Goal: Browse casually

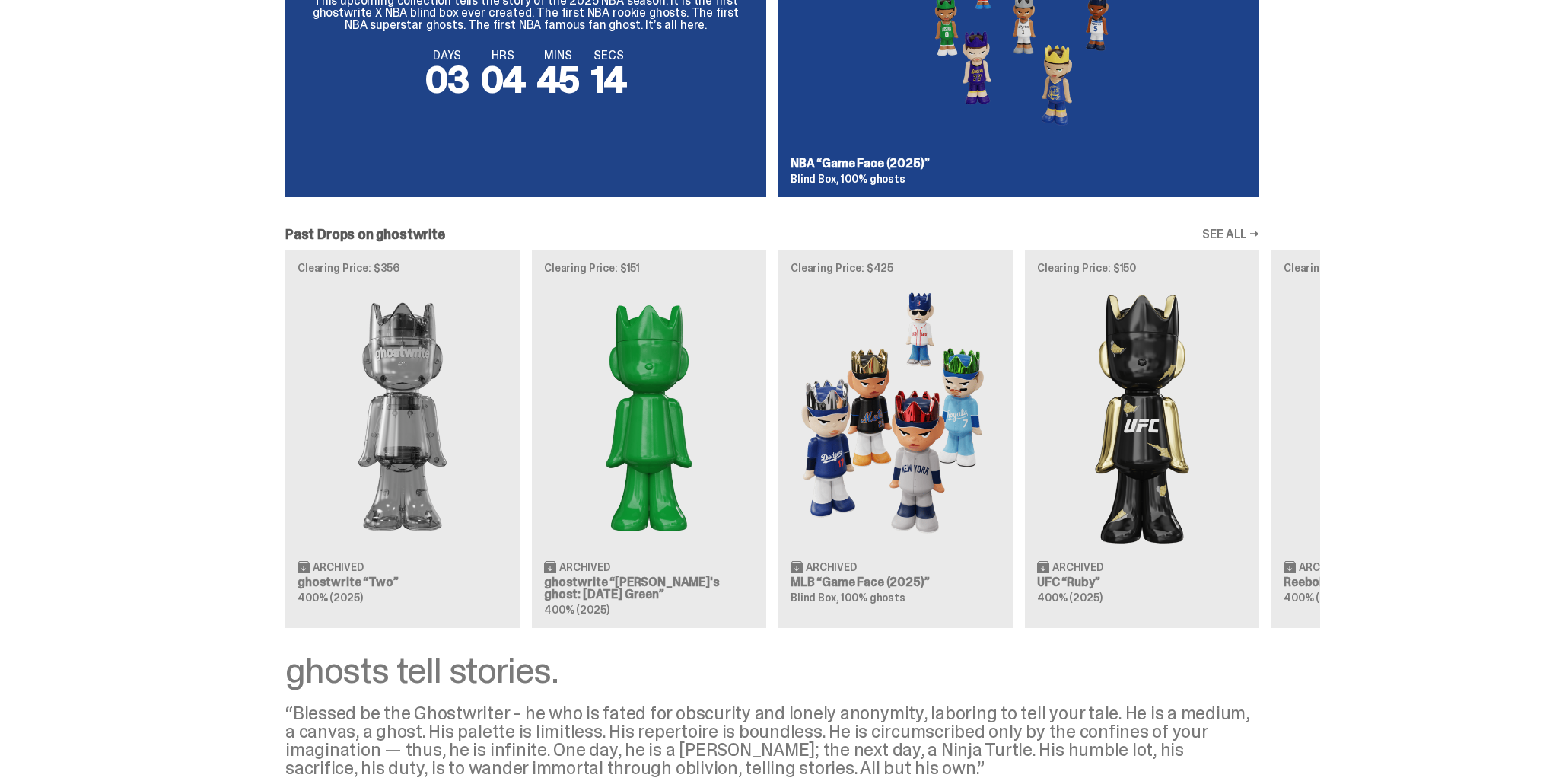
scroll to position [1208, 0]
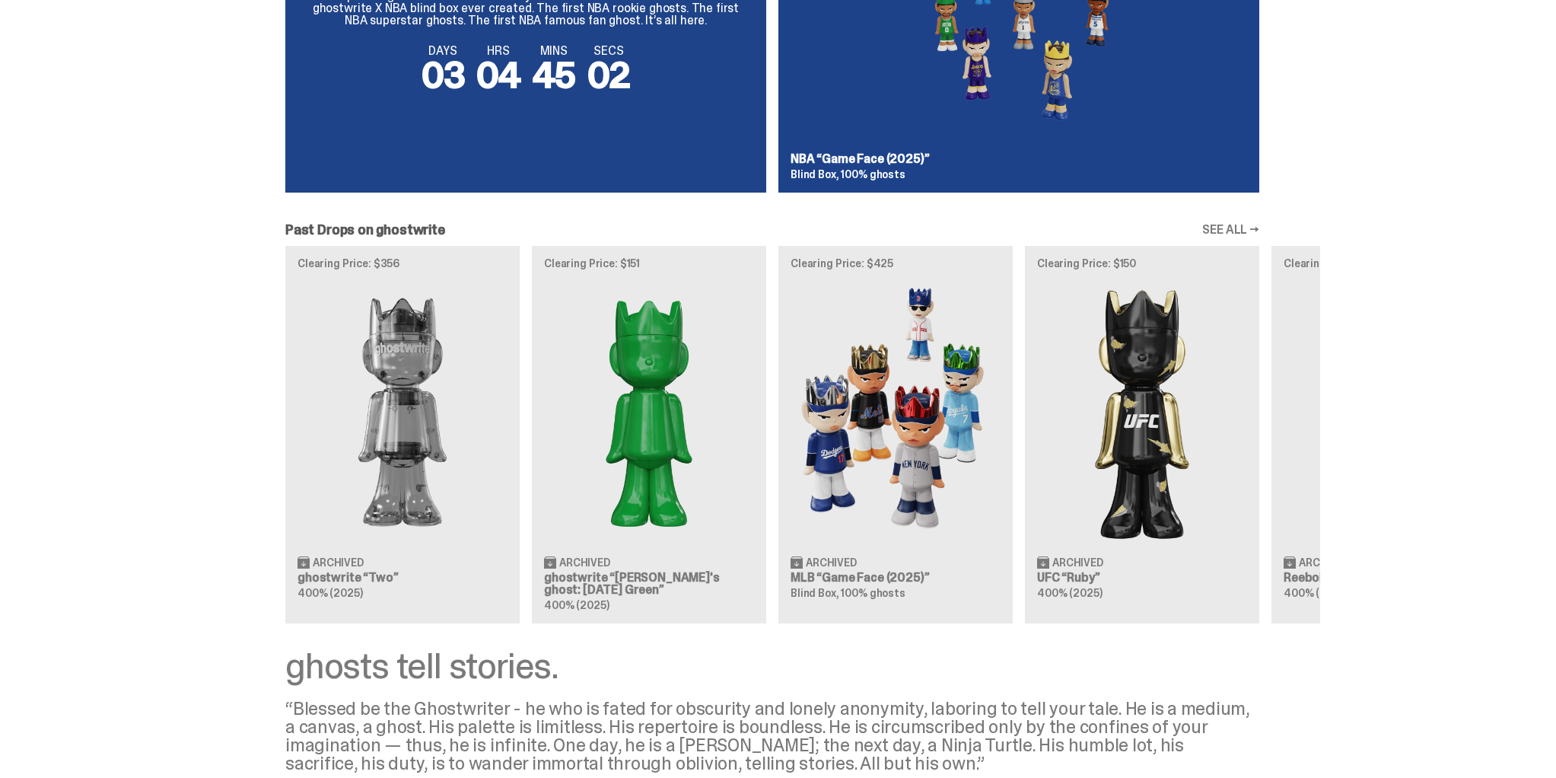
click at [963, 420] on div "Clearing Price: $356 Archived ghostwrite “Two” 400% (2025) Clearing Price: $151…" at bounding box center [772, 434] width 1096 height 377
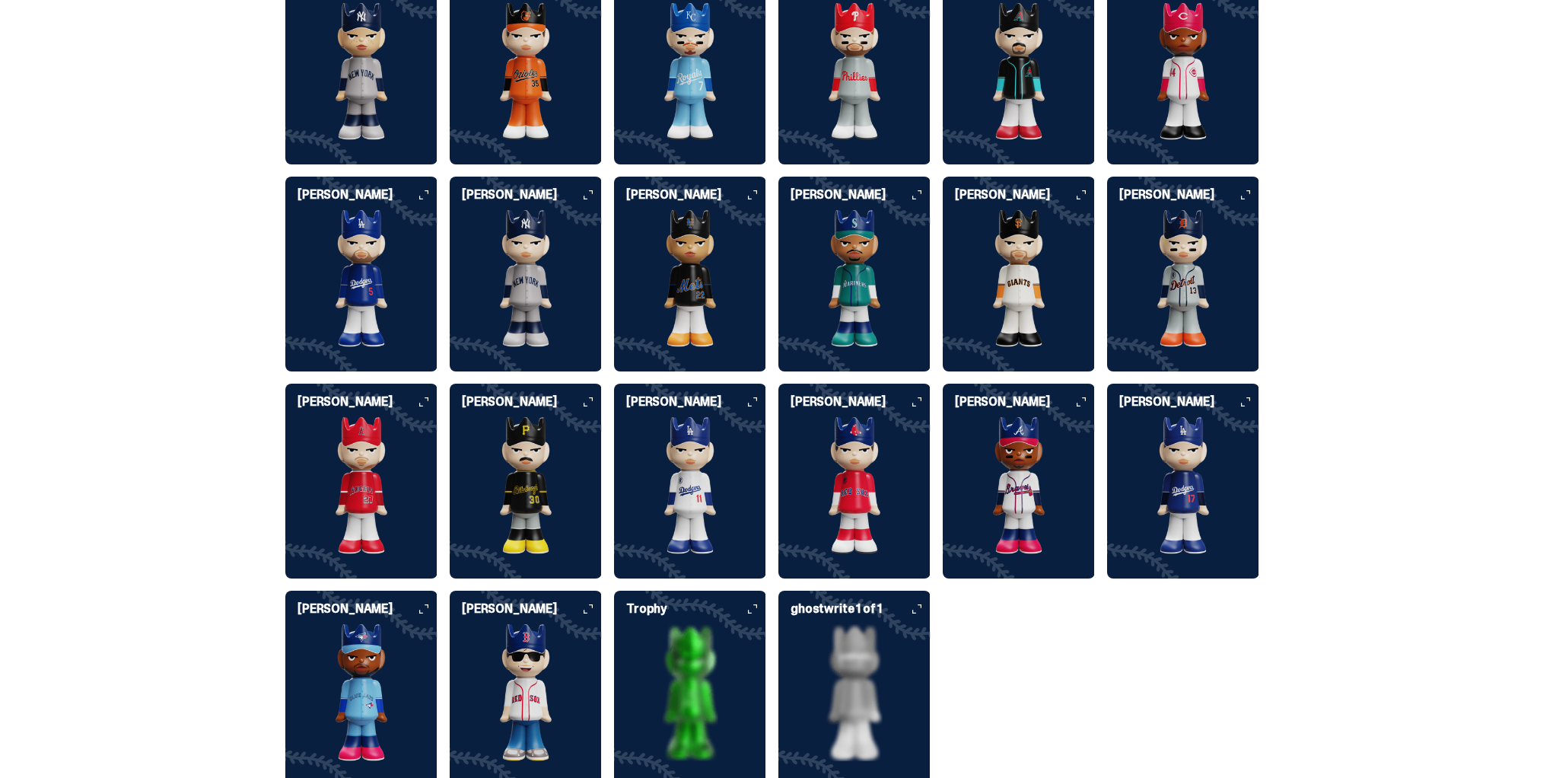
scroll to position [2657, 0]
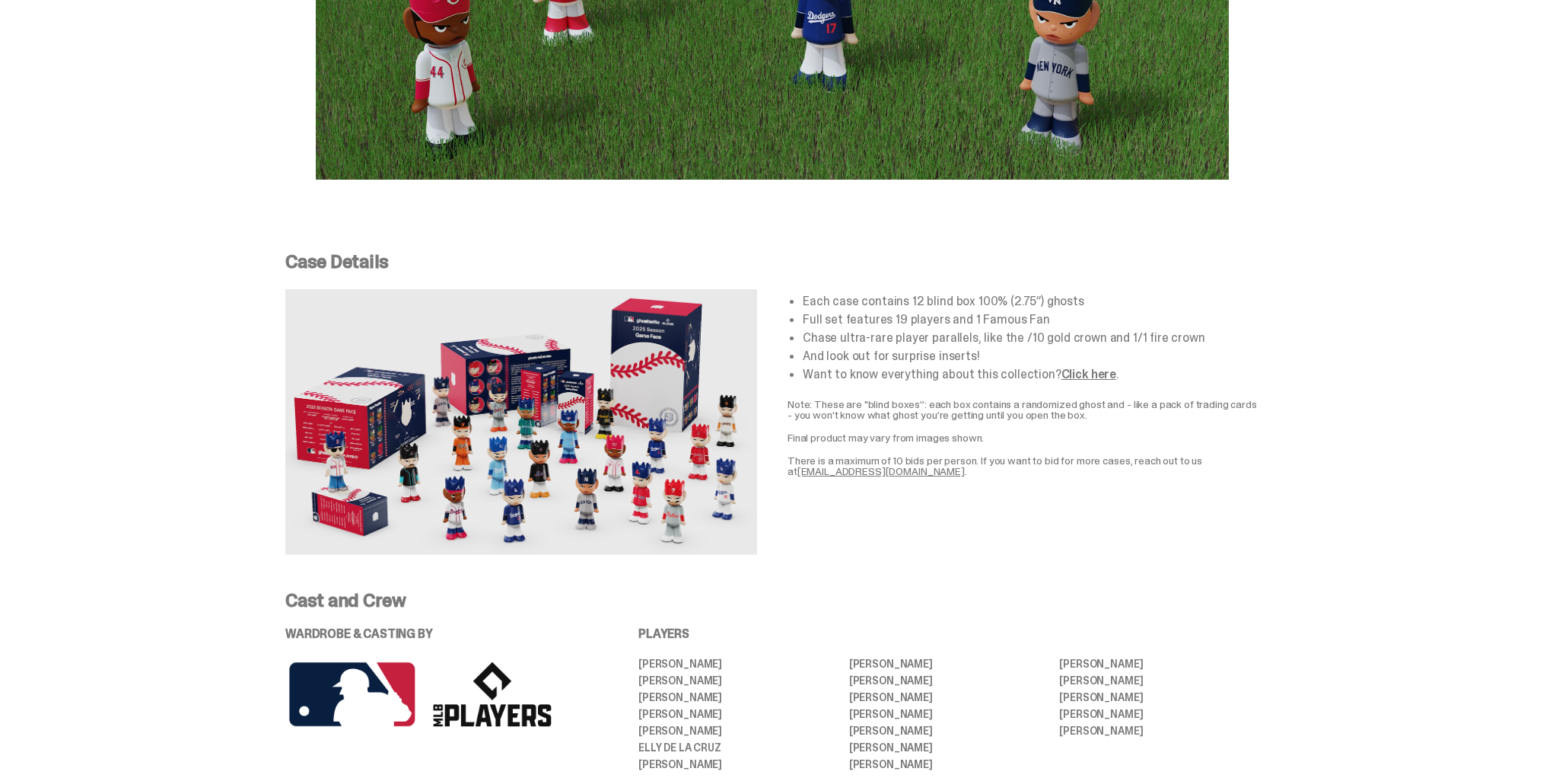
click at [1082, 366] on link "Click here" at bounding box center [1089, 374] width 55 height 16
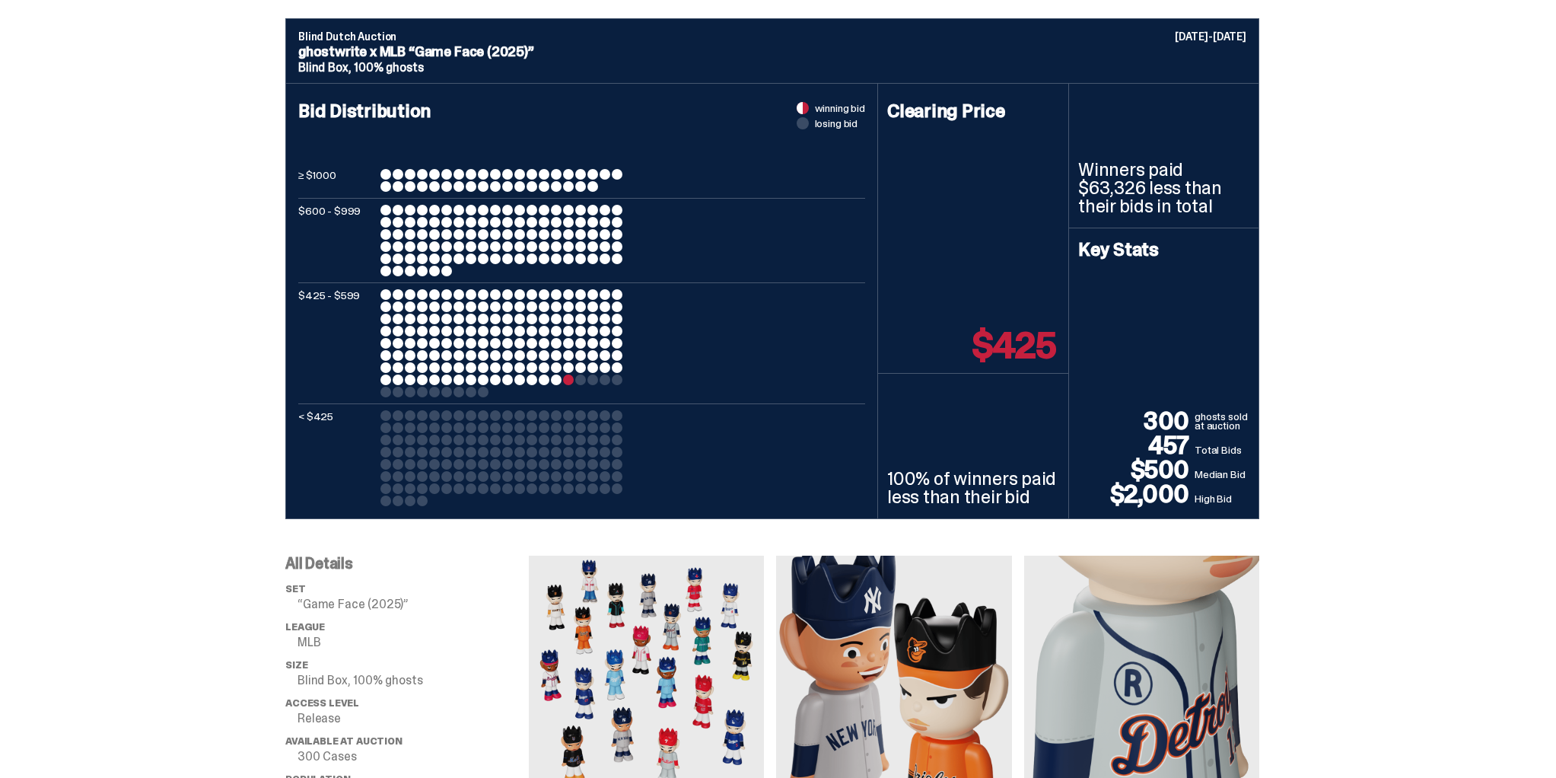
scroll to position [0, 0]
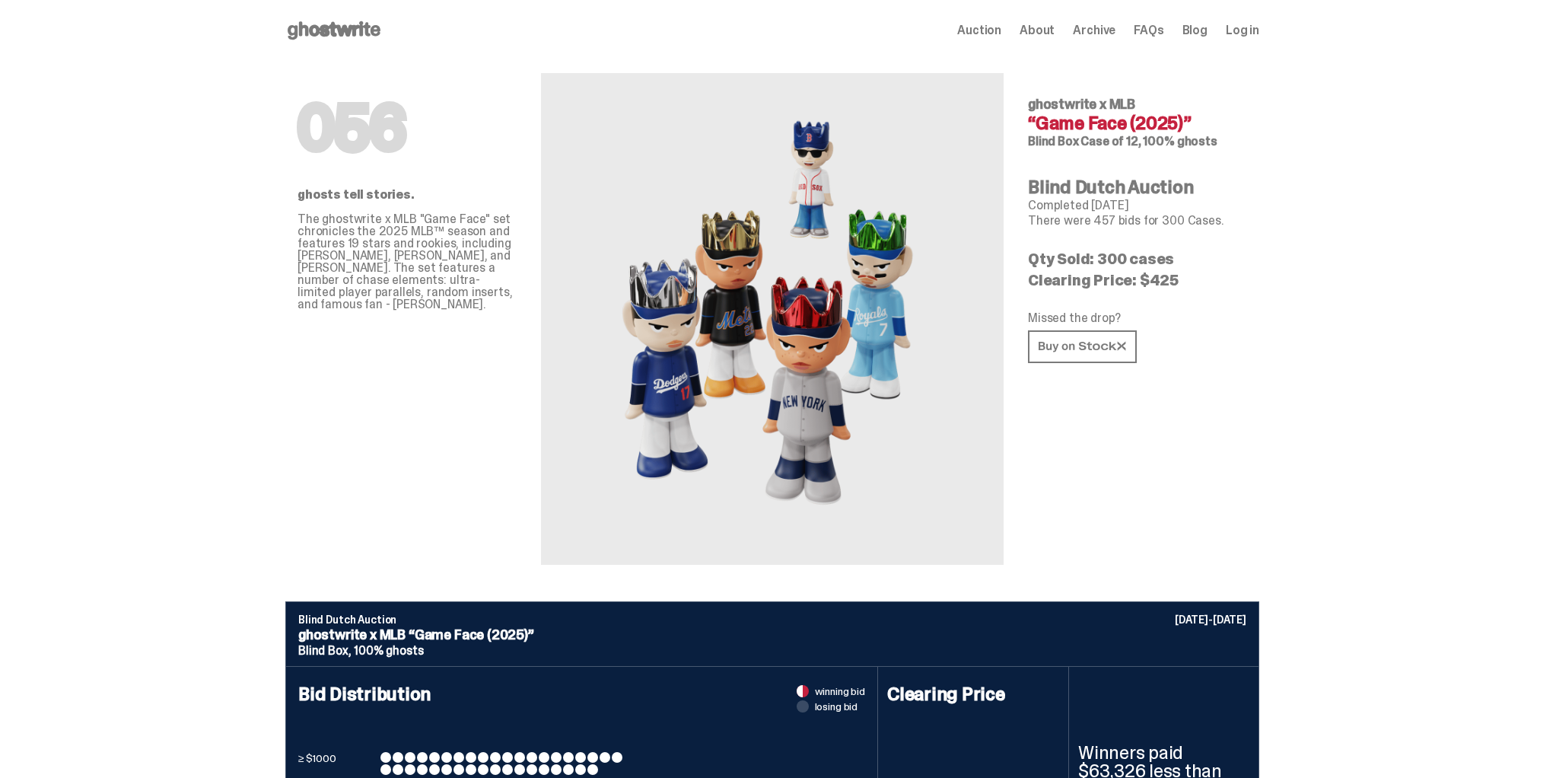
click at [301, 27] on use at bounding box center [334, 30] width 93 height 18
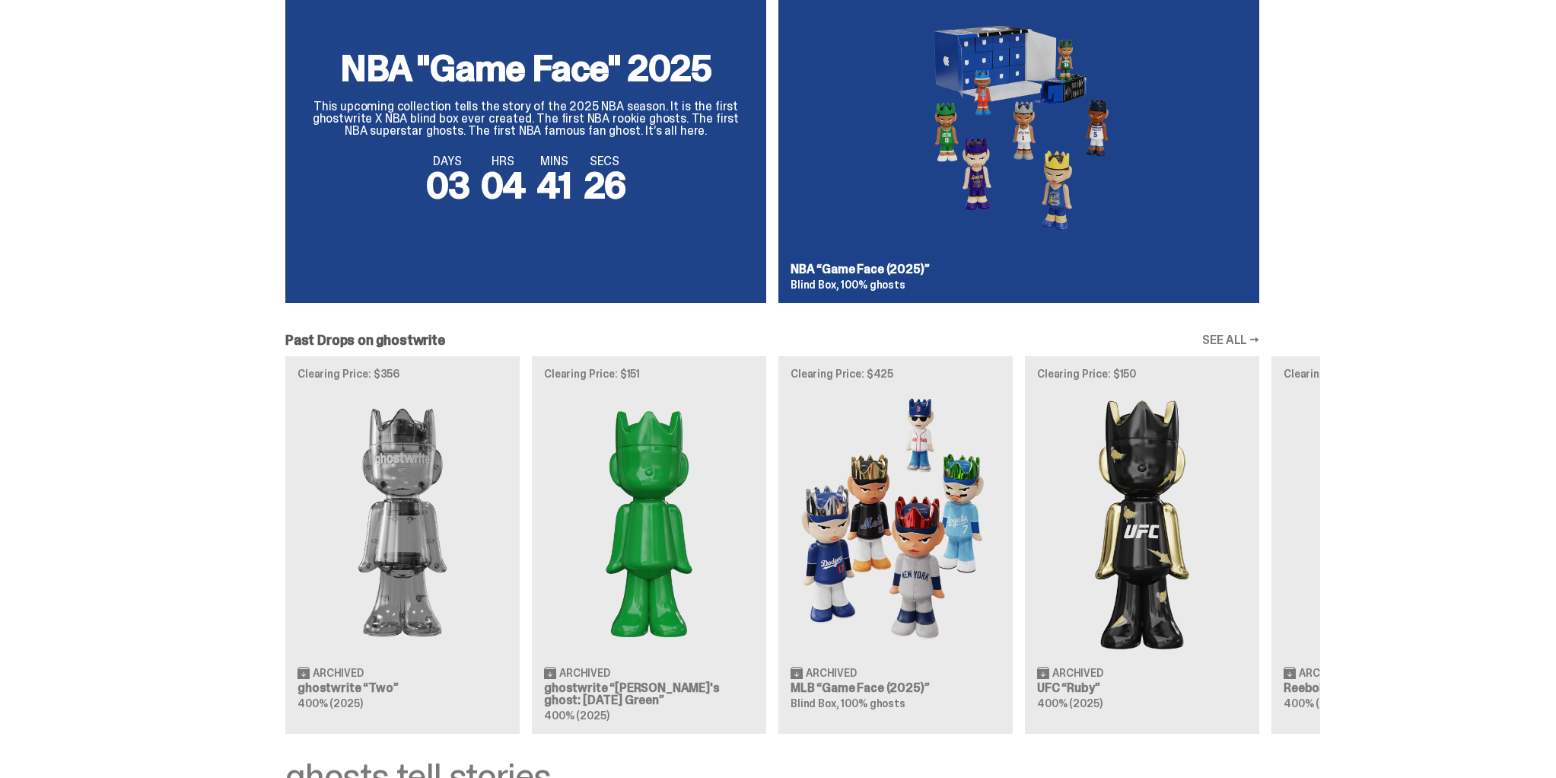
scroll to position [1102, 0]
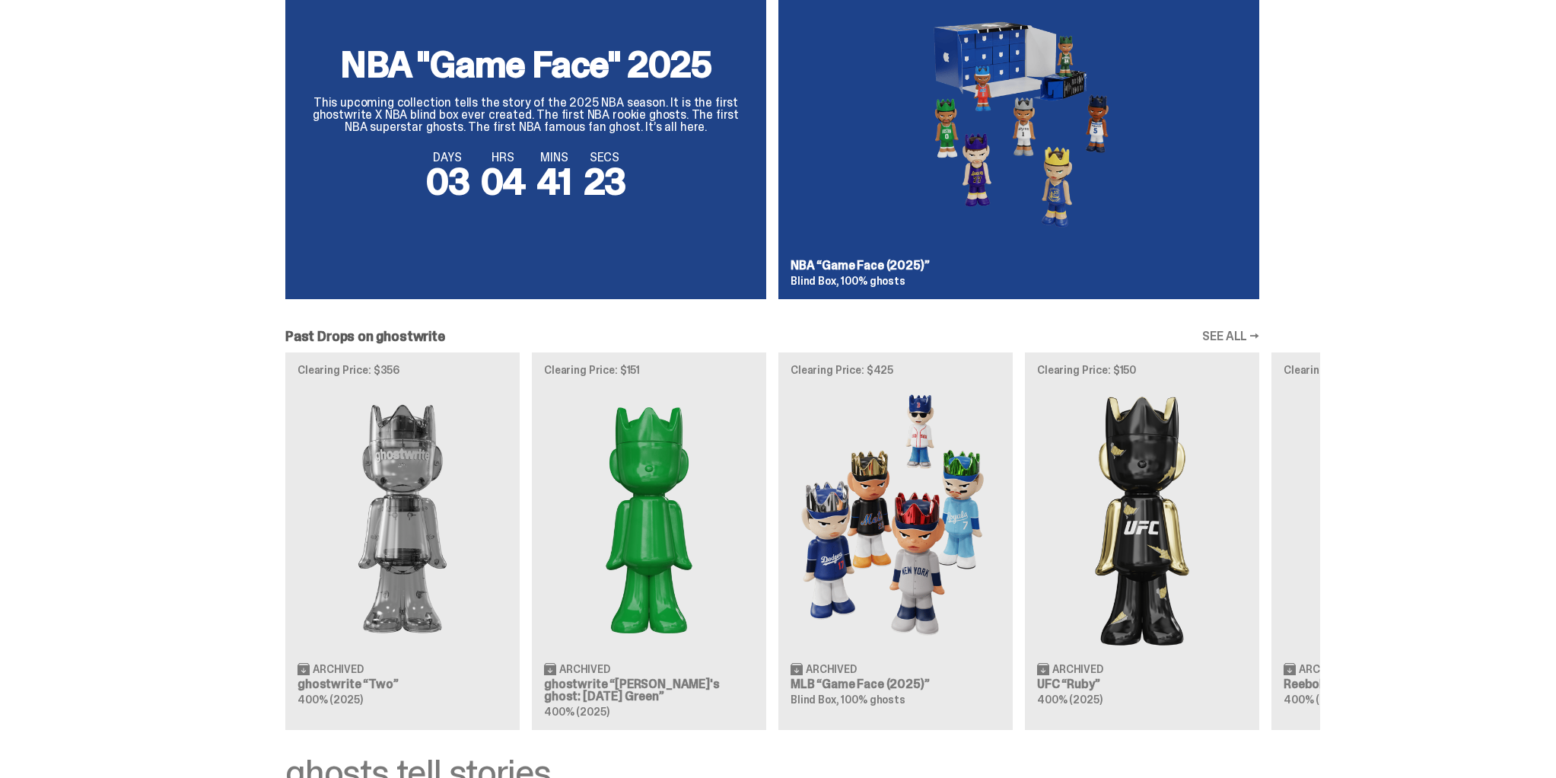
drag, startPoint x: 379, startPoint y: 333, endPoint x: 479, endPoint y: 335, distance: 100.5
click at [479, 335] on div "Past Drops on ghostwrite SEE ALL →" at bounding box center [772, 336] width 974 height 14
copy h2 "ghostwrite"
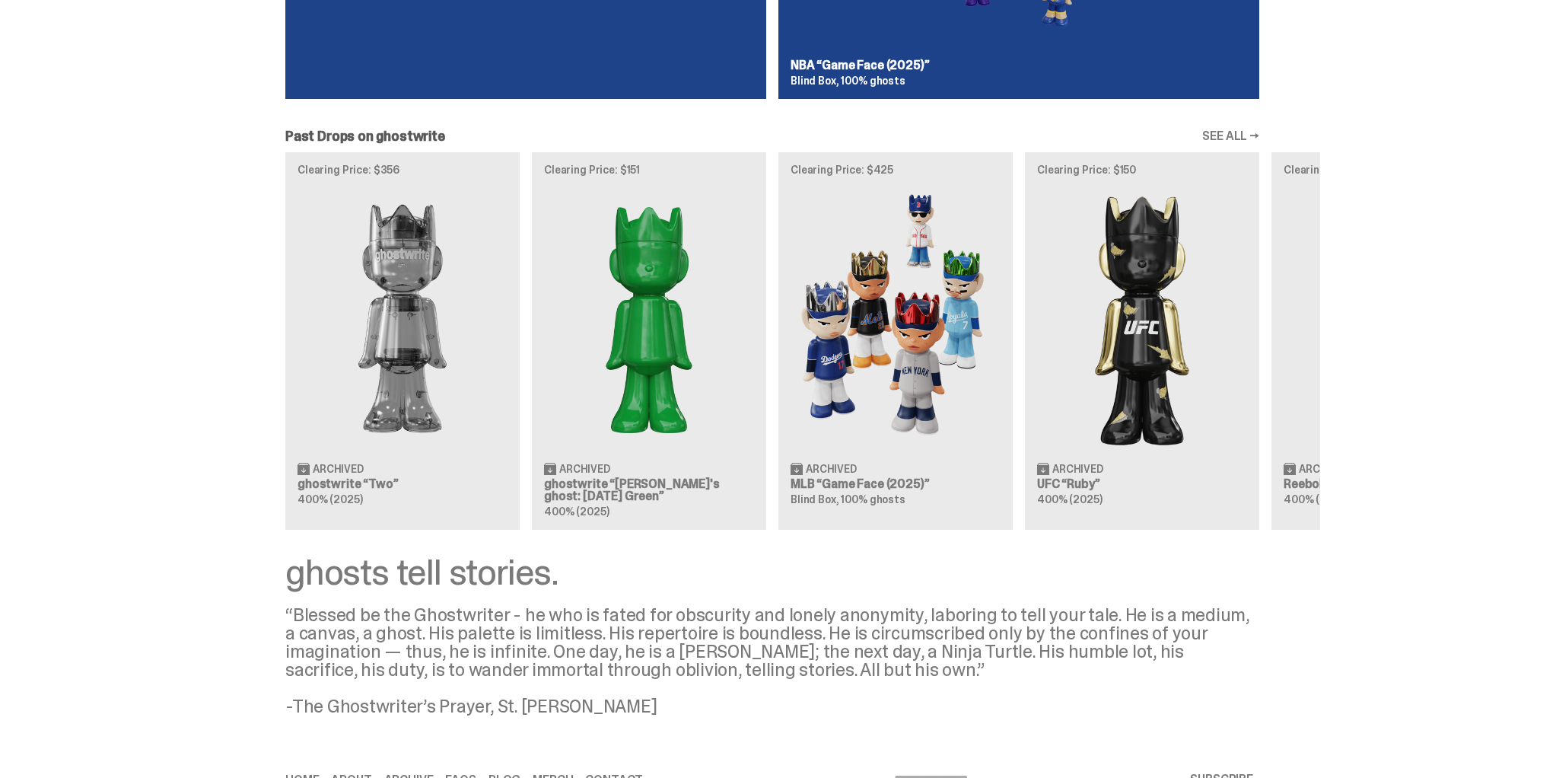
scroll to position [1370, 0]
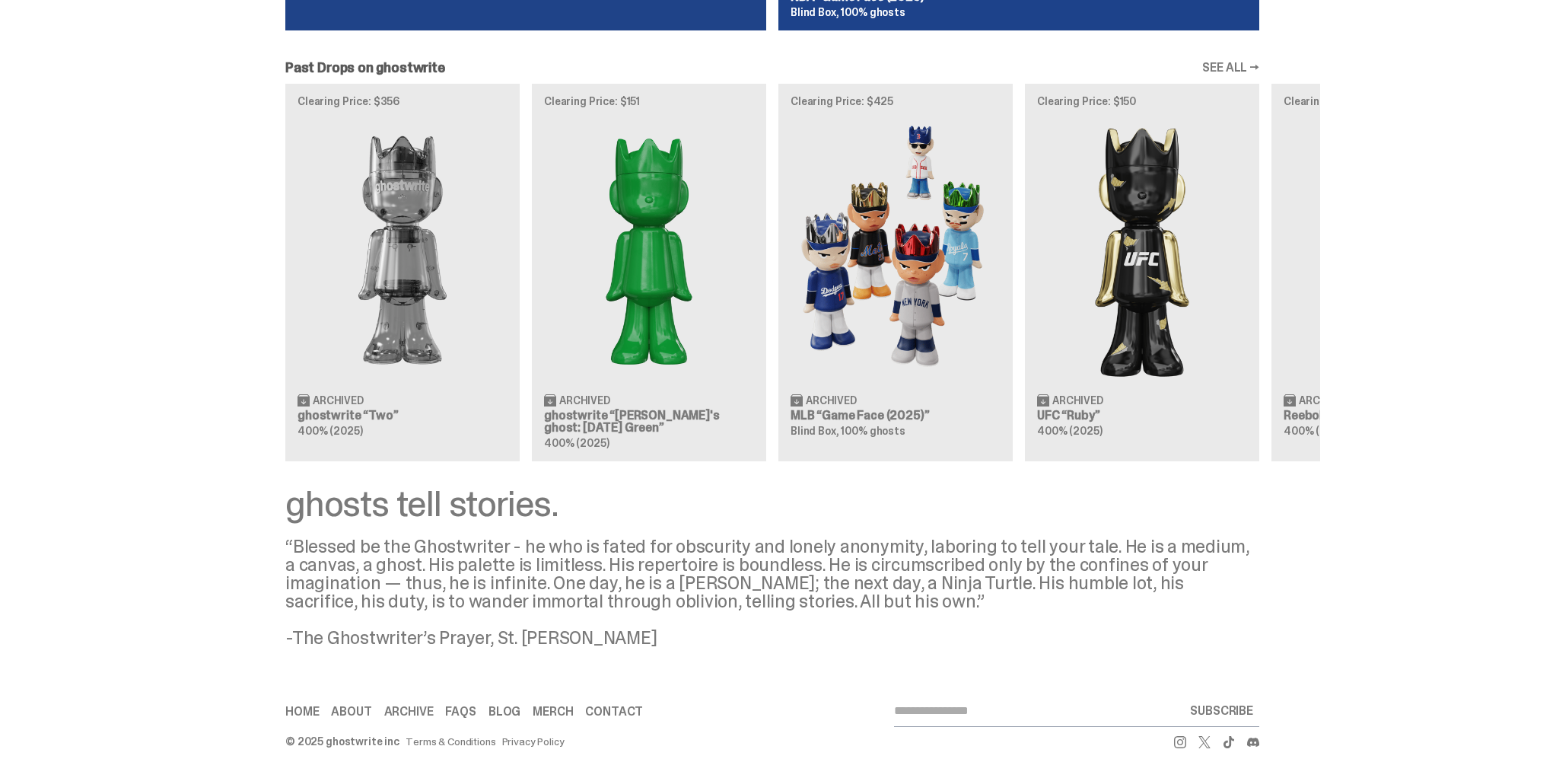
click at [1381, 137] on div "Past Drops on ghostwrite SEE ALL → Clearing Price: $356 Archived ghostwrite “Tw…" at bounding box center [772, 261] width 1545 height 400
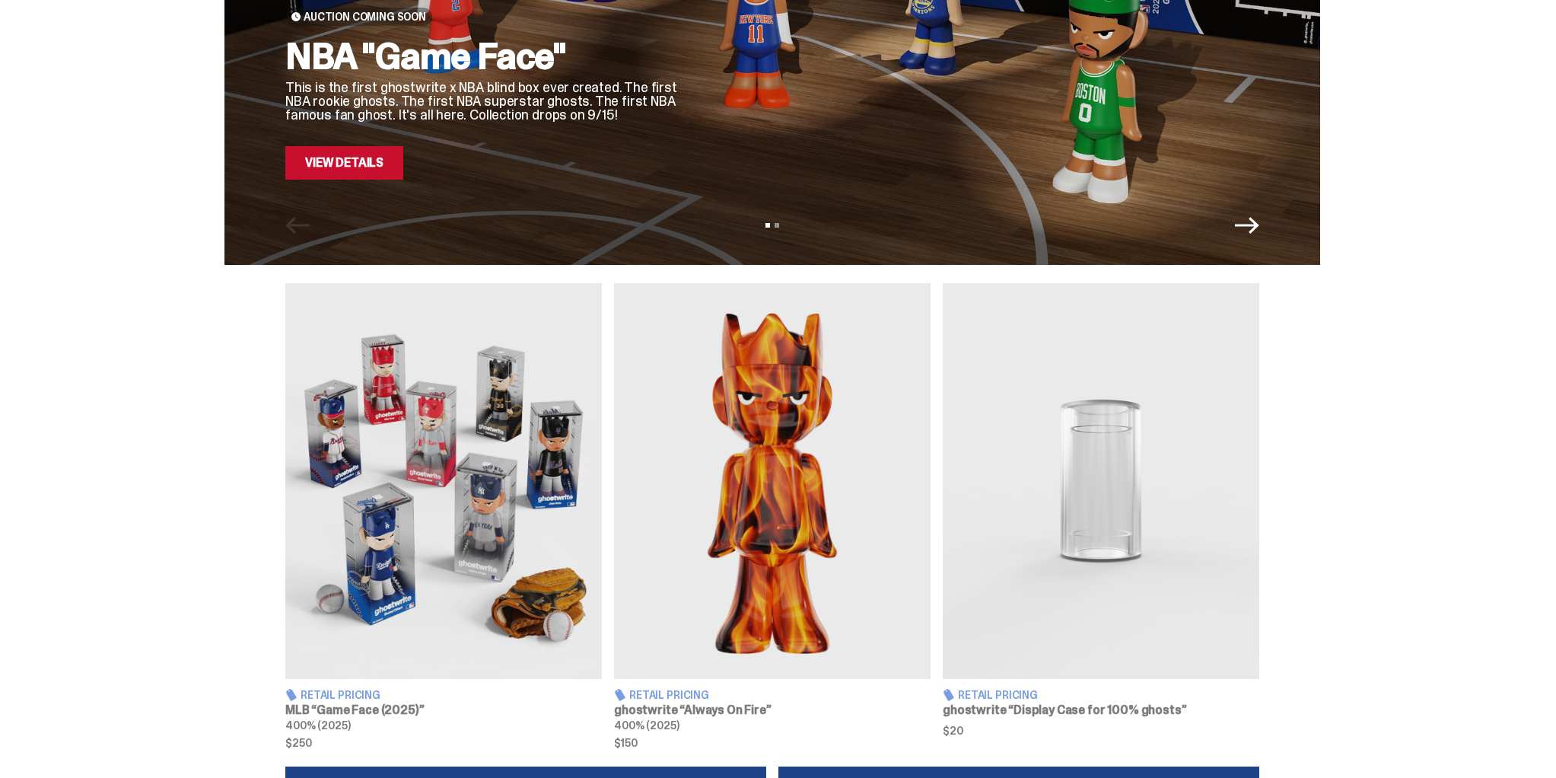
scroll to position [0, 0]
